Goal: Transaction & Acquisition: Obtain resource

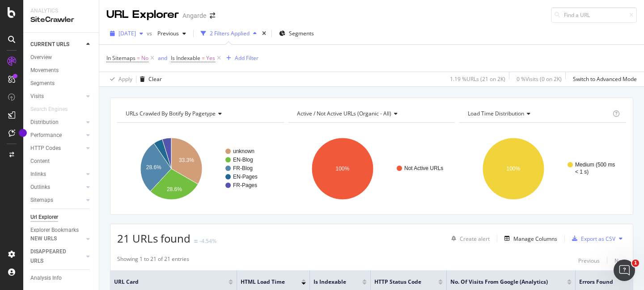
click at [130, 31] on span "[DATE]" at bounding box center [127, 34] width 17 height 8
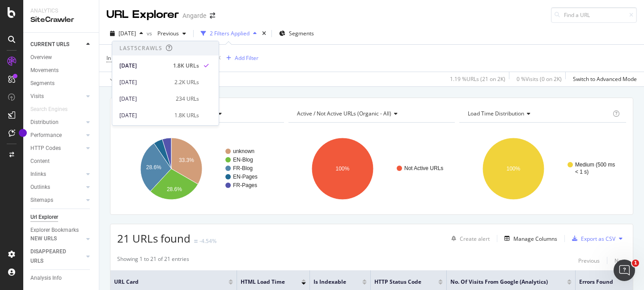
click at [303, 82] on div "Apply Clear 1.19 % URLs ( 21 on 2K ) 0 % Visits ( 0 on 2K ) Switch to Advanced …" at bounding box center [371, 79] width 545 height 15
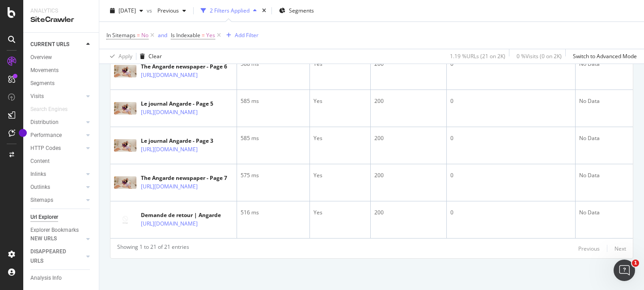
scroll to position [335, 0]
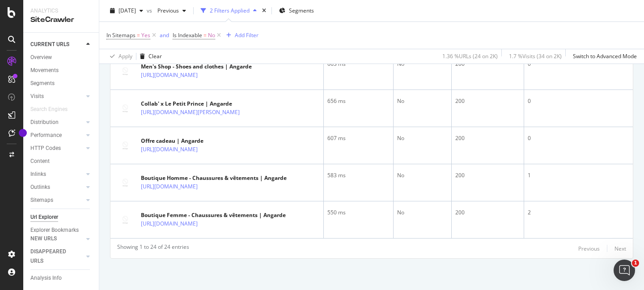
scroll to position [953, 0]
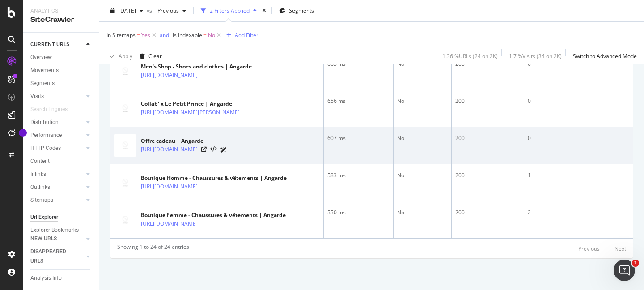
click at [198, 145] on link "https://angarde.fr/pages/offre-cadeau" at bounding box center [169, 149] width 57 height 9
click at [207, 147] on icon at bounding box center [203, 149] width 5 height 5
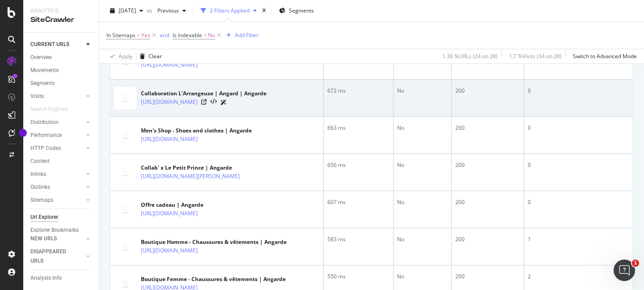
scroll to position [880, 0]
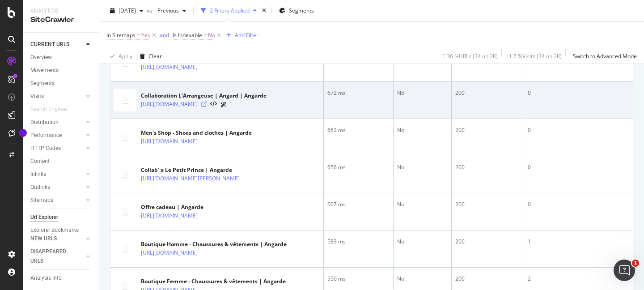
click at [207, 106] on icon at bounding box center [203, 104] width 5 height 5
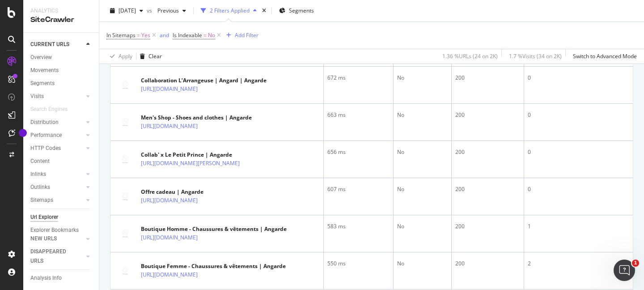
scroll to position [953, 0]
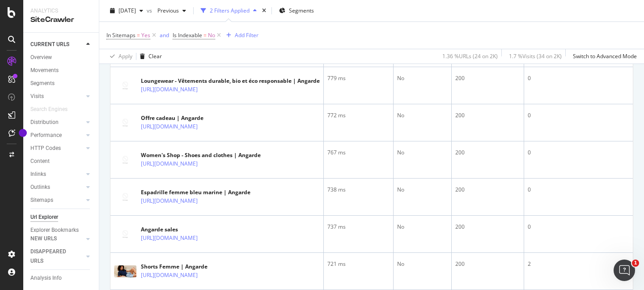
scroll to position [557, 0]
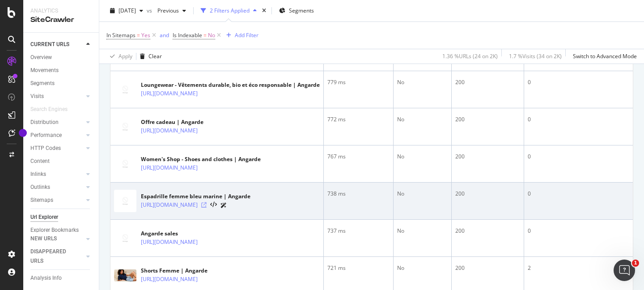
click at [207, 206] on icon at bounding box center [203, 204] width 5 height 5
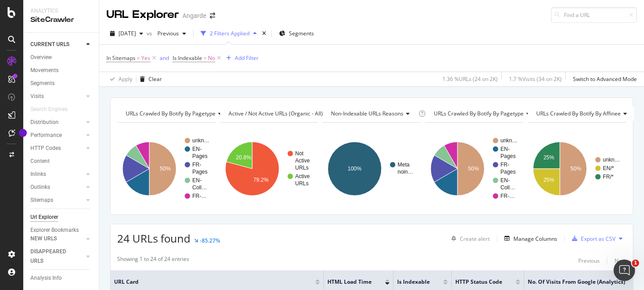
scroll to position [178, 0]
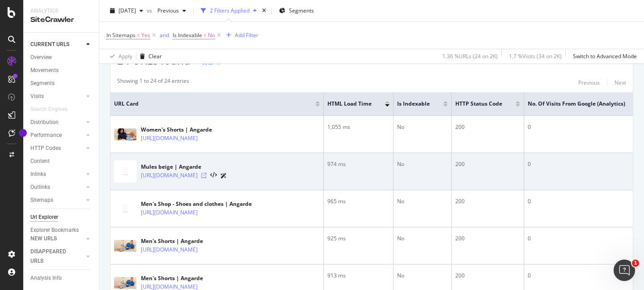
click at [207, 175] on icon at bounding box center [203, 175] width 5 height 5
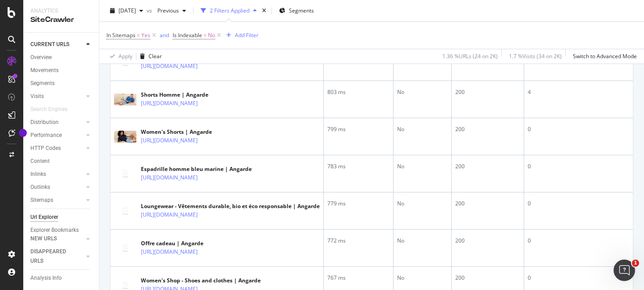
scroll to position [182, 0]
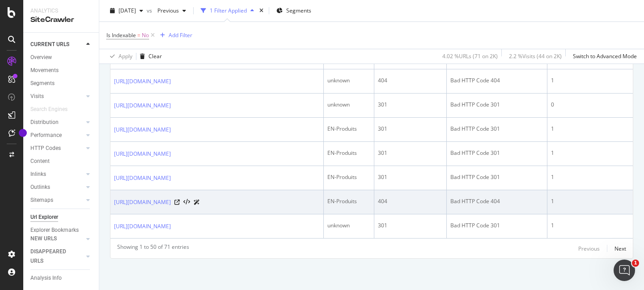
scroll to position [1585, 0]
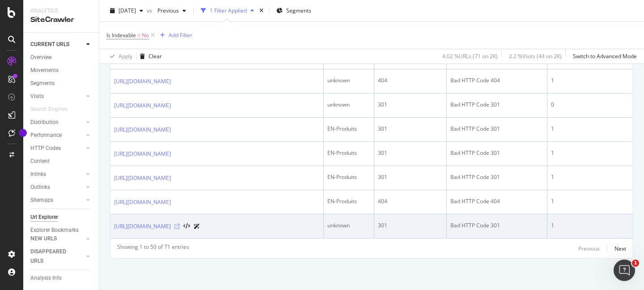
click at [180, 224] on icon at bounding box center [176, 226] width 5 height 5
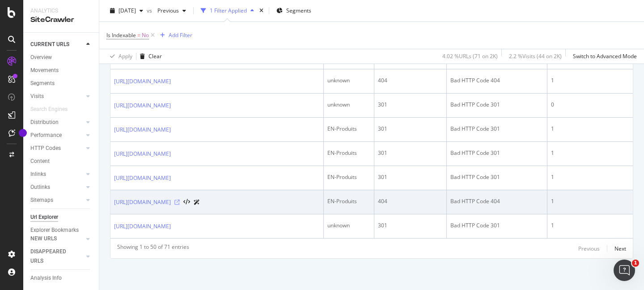
click at [180, 199] on icon at bounding box center [176, 201] width 5 height 5
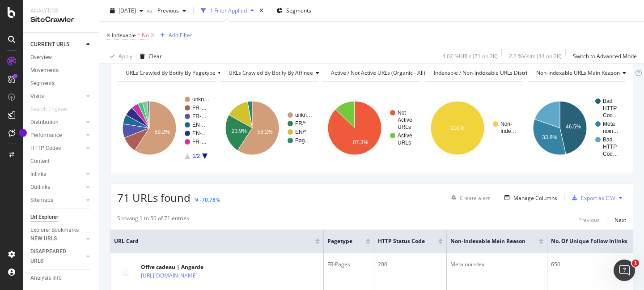
scroll to position [143, 0]
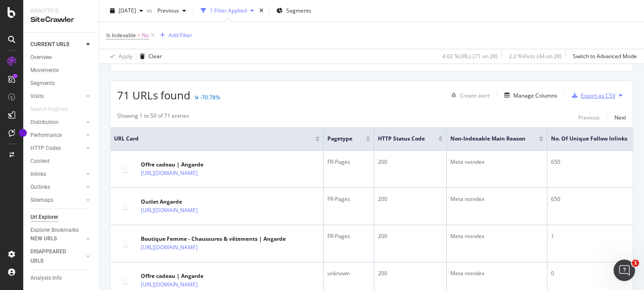
click at [584, 94] on div "Export as CSV" at bounding box center [598, 96] width 34 height 8
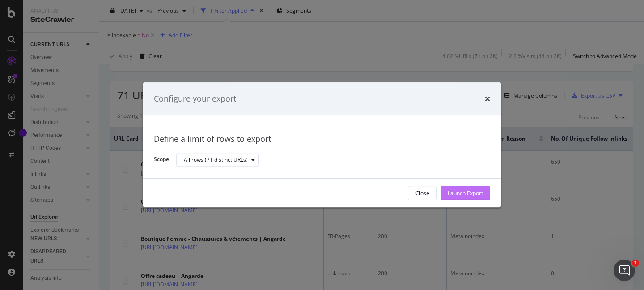
click at [458, 194] on div "Launch Export" at bounding box center [465, 193] width 35 height 8
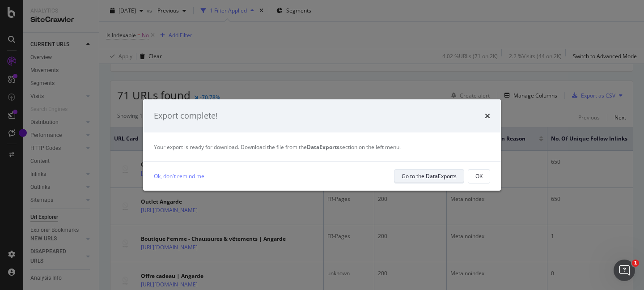
click at [432, 178] on div "Go to the DataExports" at bounding box center [429, 176] width 55 height 8
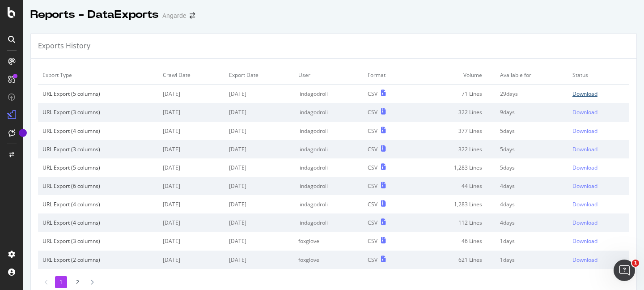
click at [576, 93] on div "Download" at bounding box center [584, 94] width 25 height 8
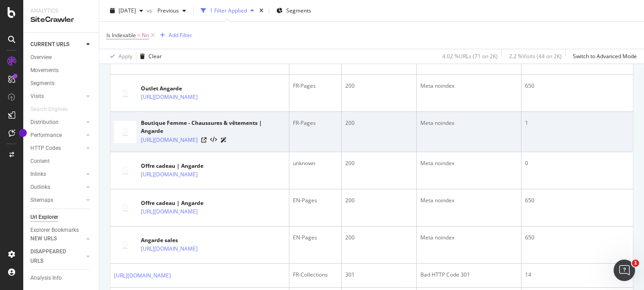
scroll to position [371, 0]
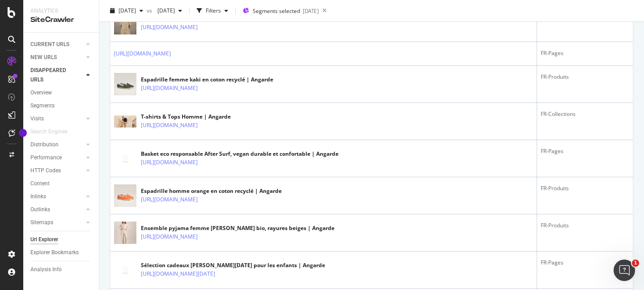
scroll to position [1749, 0]
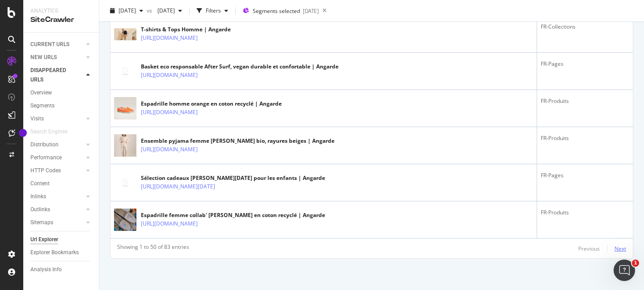
click at [614, 248] on div "Next" at bounding box center [620, 249] width 12 height 8
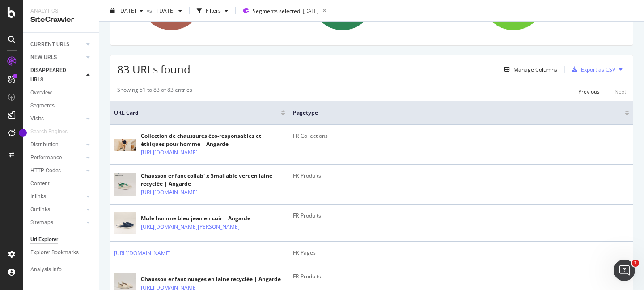
scroll to position [0, 0]
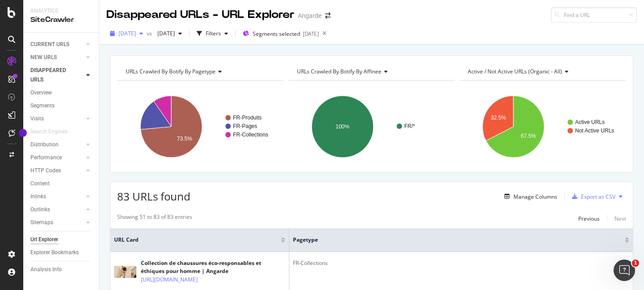
click at [140, 37] on div "[DATE]" at bounding box center [126, 33] width 40 height 13
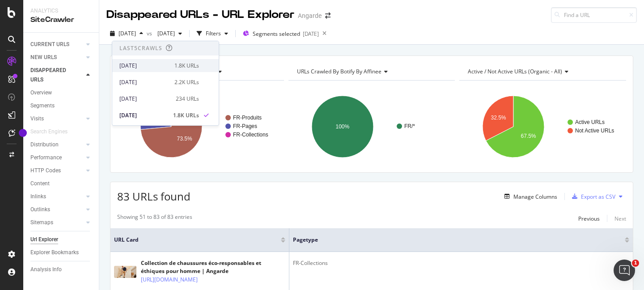
click at [135, 66] on div "[DATE]" at bounding box center [144, 66] width 50 height 8
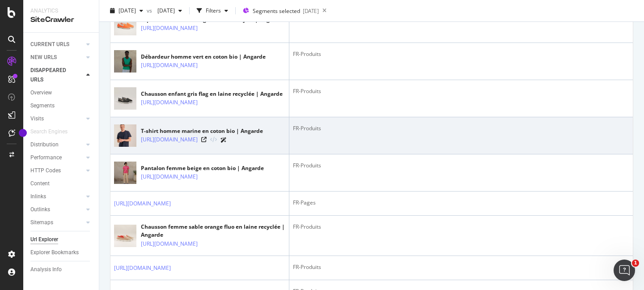
scroll to position [257, 0]
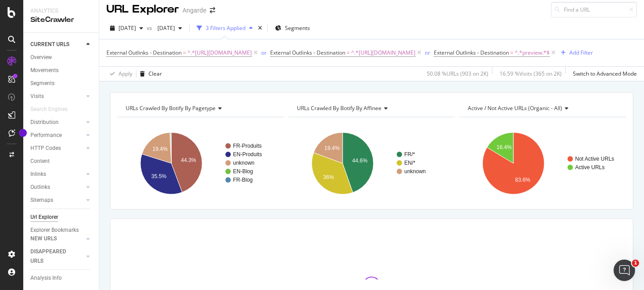
scroll to position [13, 0]
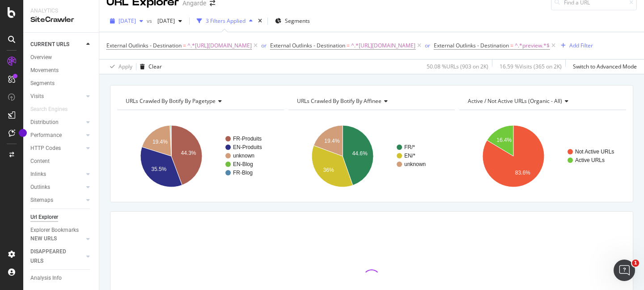
click at [123, 25] on div "[DATE]" at bounding box center [126, 20] width 40 height 13
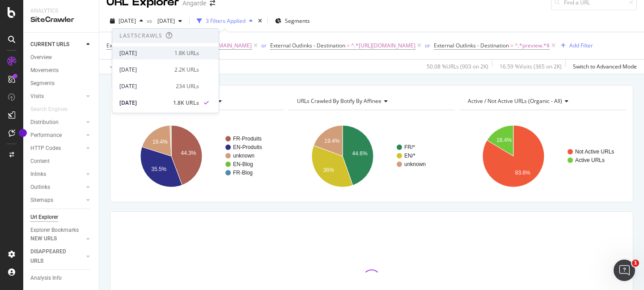
click at [136, 53] on div "[DATE]" at bounding box center [144, 53] width 50 height 8
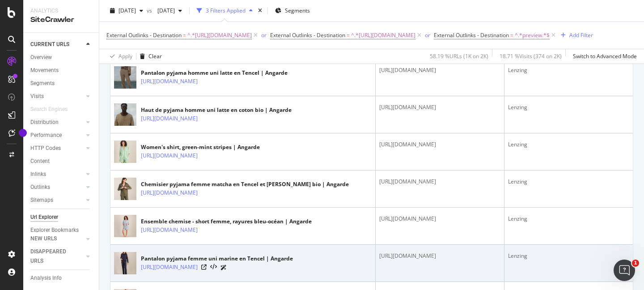
scroll to position [93, 0]
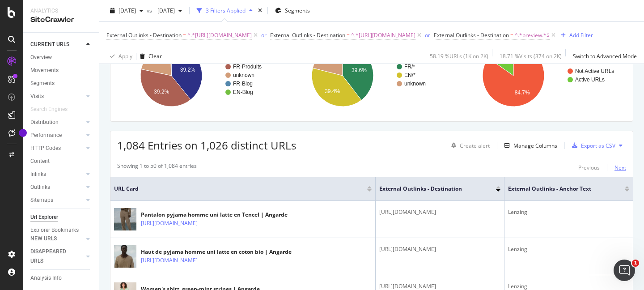
click at [614, 171] on div "Next" at bounding box center [620, 168] width 12 height 8
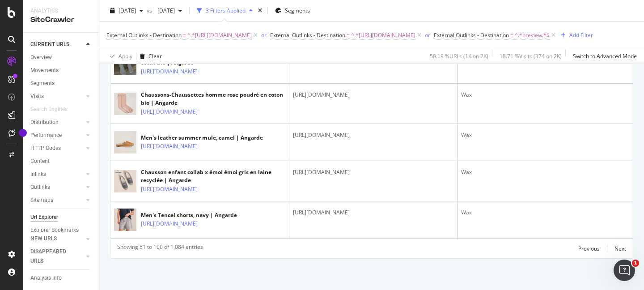
scroll to position [2332, 0]
click at [614, 246] on div "Next" at bounding box center [620, 249] width 12 height 8
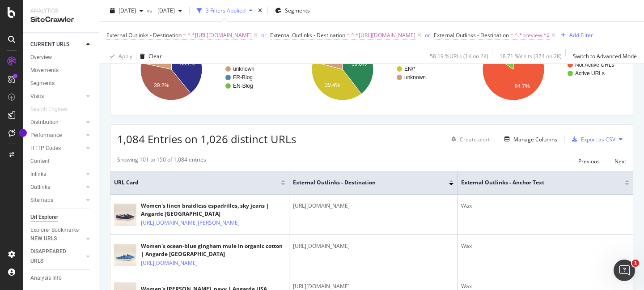
scroll to position [2276, 0]
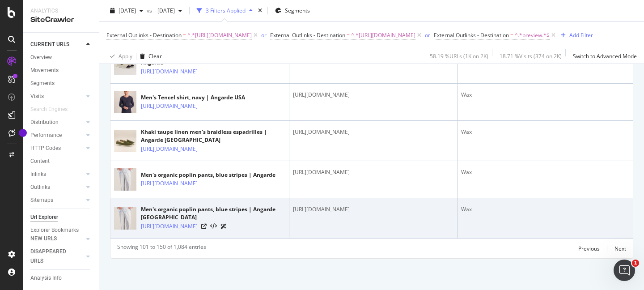
drag, startPoint x: 287, startPoint y: 201, endPoint x: 381, endPoint y: 203, distance: 93.9
click at [381, 203] on tr "Men's organic poplin pants, blue stripes | Angarde [GEOGRAPHIC_DATA] [URL][DOMA…" at bounding box center [371, 218] width 522 height 40
click at [381, 205] on div "[URL][DOMAIN_NAME]" at bounding box center [373, 209] width 161 height 8
click at [302, 205] on div "[URL][DOMAIN_NAME]" at bounding box center [373, 209] width 161 height 8
click at [289, 201] on td "[URL][DOMAIN_NAME]" at bounding box center [373, 218] width 168 height 40
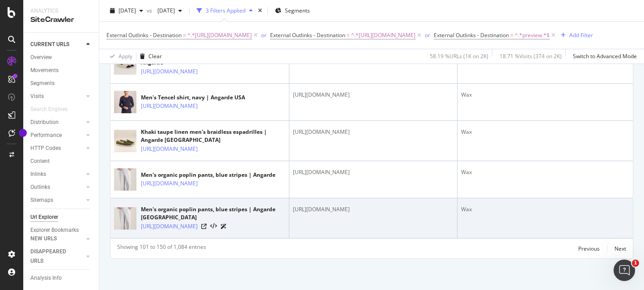
drag, startPoint x: 292, startPoint y: 201, endPoint x: 363, endPoint y: 201, distance: 71.6
click at [363, 201] on td "[URL][DOMAIN_NAME]" at bounding box center [373, 218] width 168 height 40
copy div "[URL][DOMAIN_NAME]"
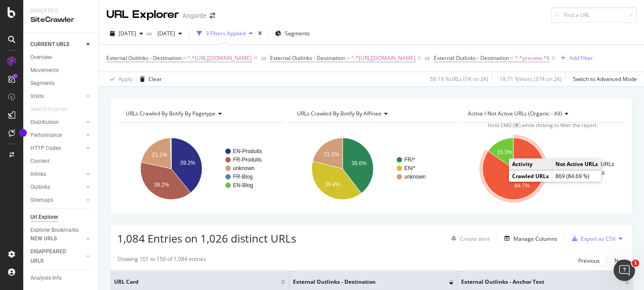
scroll to position [178, 0]
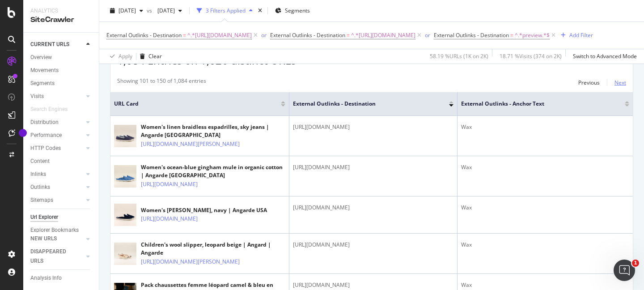
click at [615, 85] on div "Next" at bounding box center [620, 83] width 12 height 8
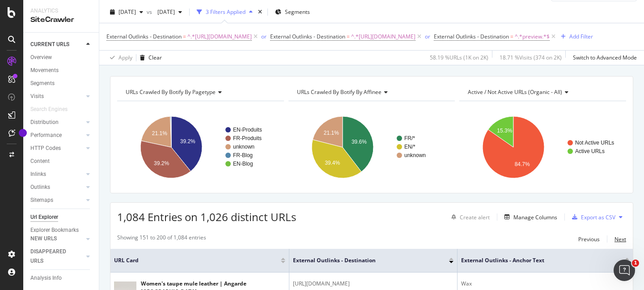
scroll to position [20, 0]
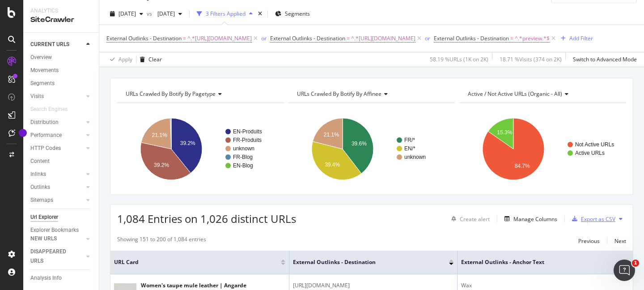
click at [602, 221] on div "Export as CSV" at bounding box center [598, 219] width 34 height 8
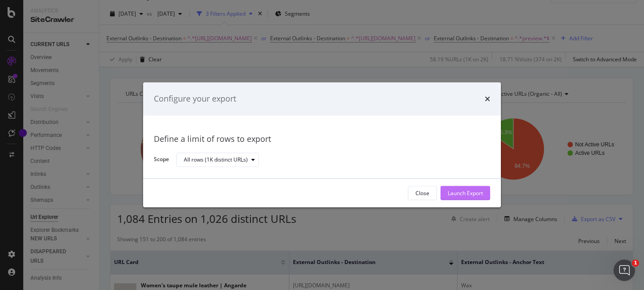
click at [465, 196] on div "Launch Export" at bounding box center [465, 193] width 35 height 8
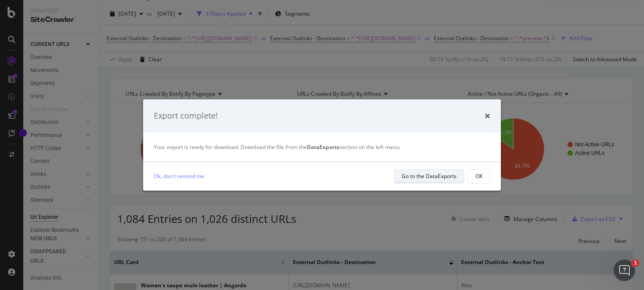
click at [447, 176] on div "Go to the DataExports" at bounding box center [429, 176] width 55 height 8
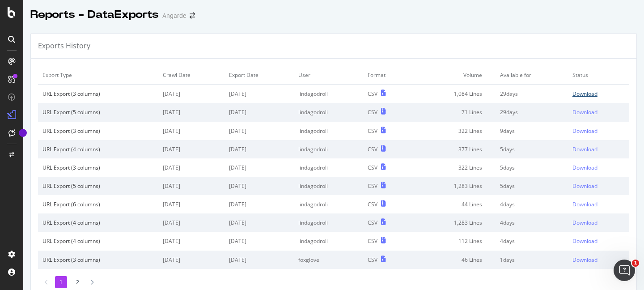
click at [575, 94] on div "Download" at bounding box center [584, 94] width 25 height 8
